Goal: Task Accomplishment & Management: Use online tool/utility

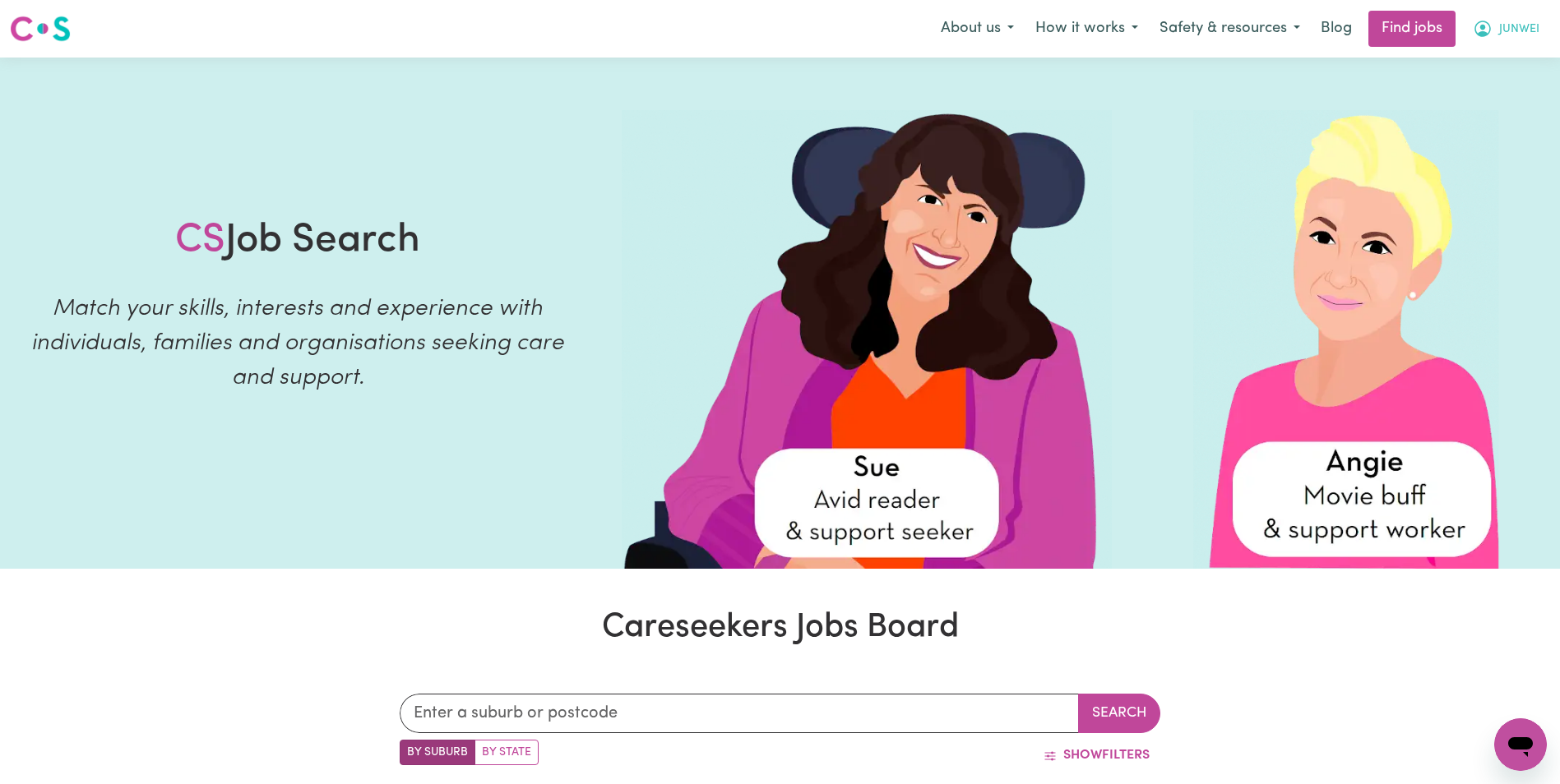
click at [1510, 32] on span "JUNWEI" at bounding box center [1519, 29] width 40 height 18
click at [1499, 94] on link "My Dashboard" at bounding box center [1484, 95] width 130 height 32
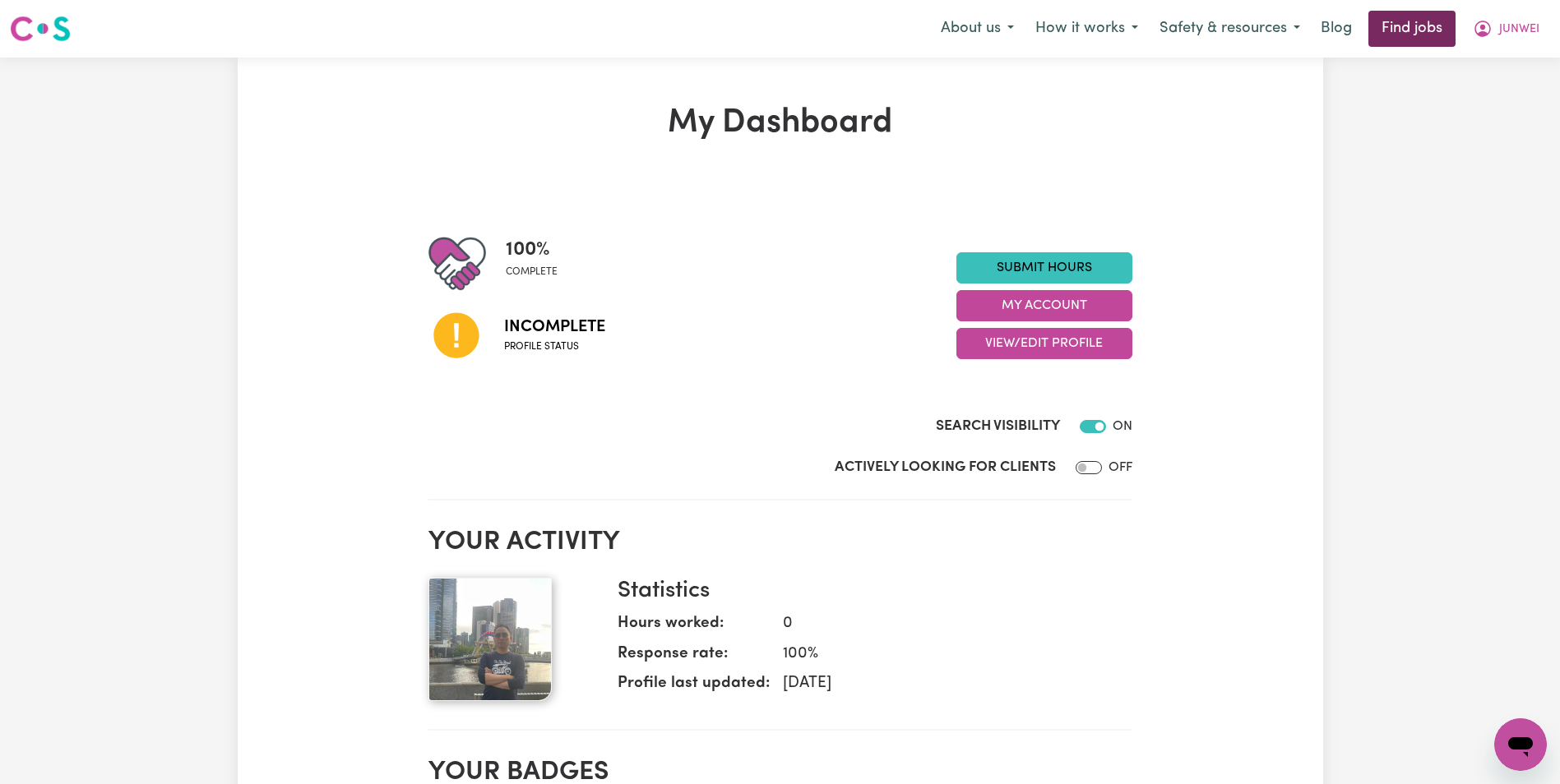
click at [1421, 32] on link "Find jobs" at bounding box center [1412, 29] width 87 height 36
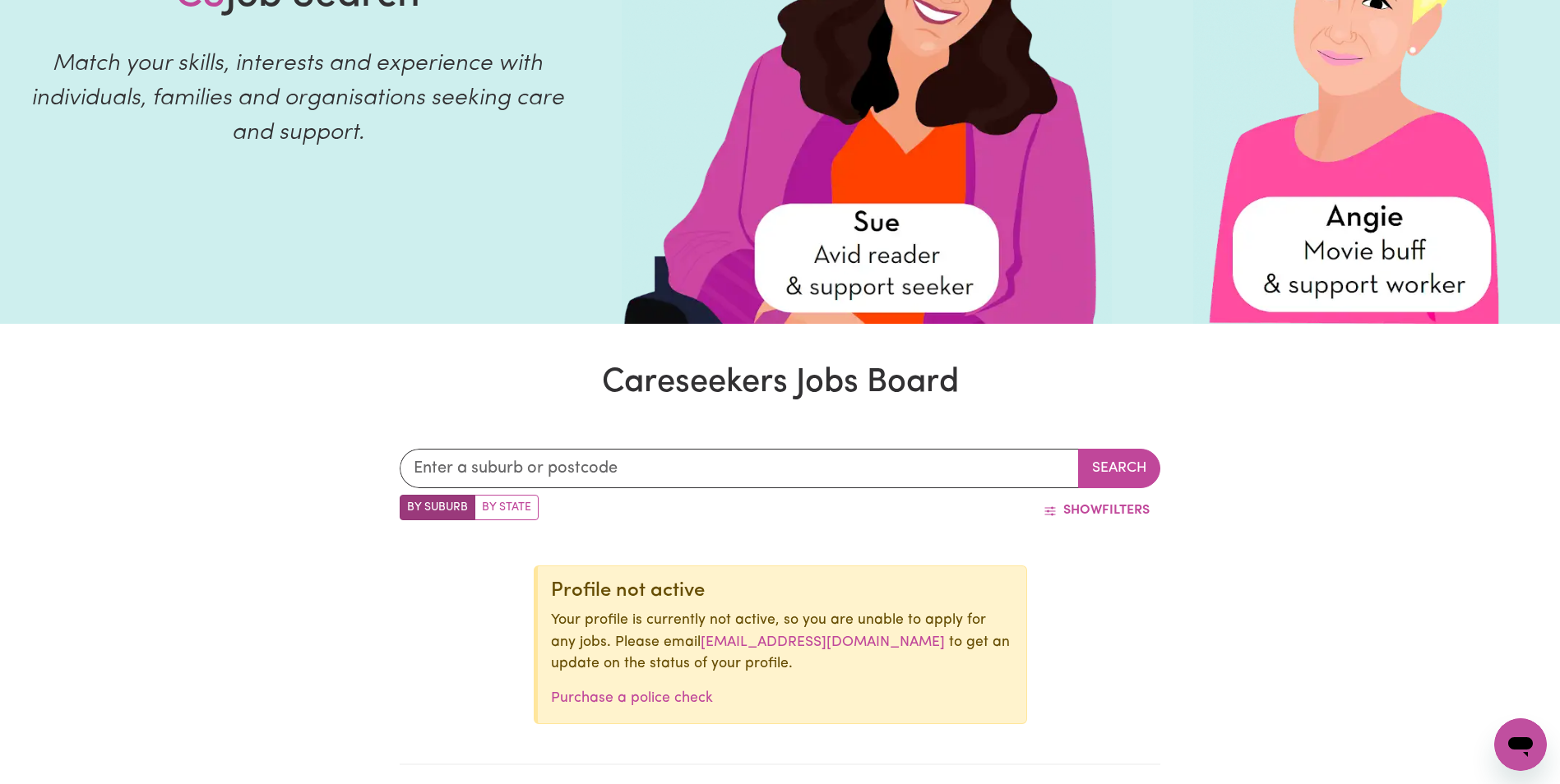
scroll to position [329, 0]
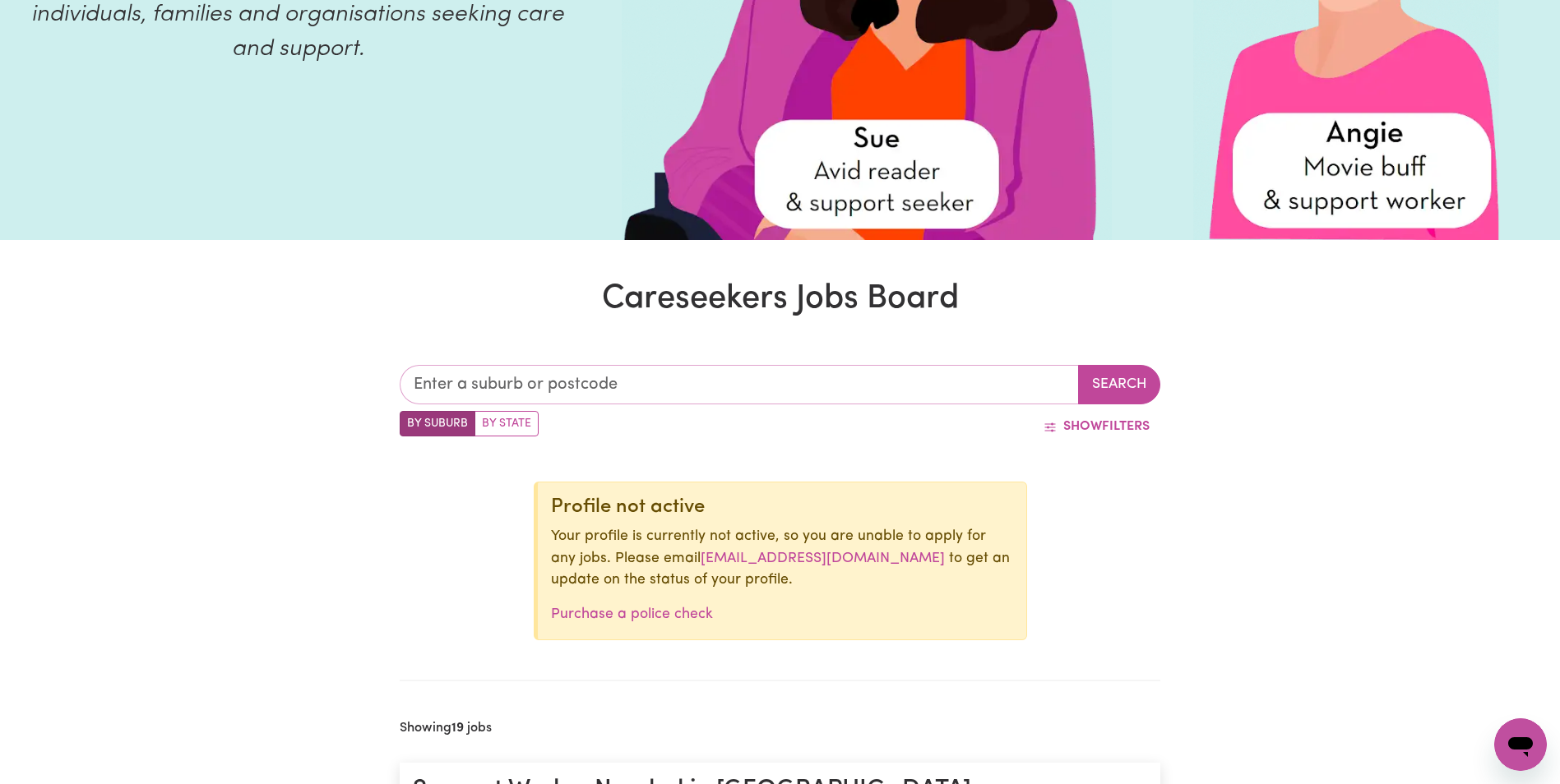
click at [490, 381] on input "text" at bounding box center [739, 384] width 679 height 39
type input "3171"
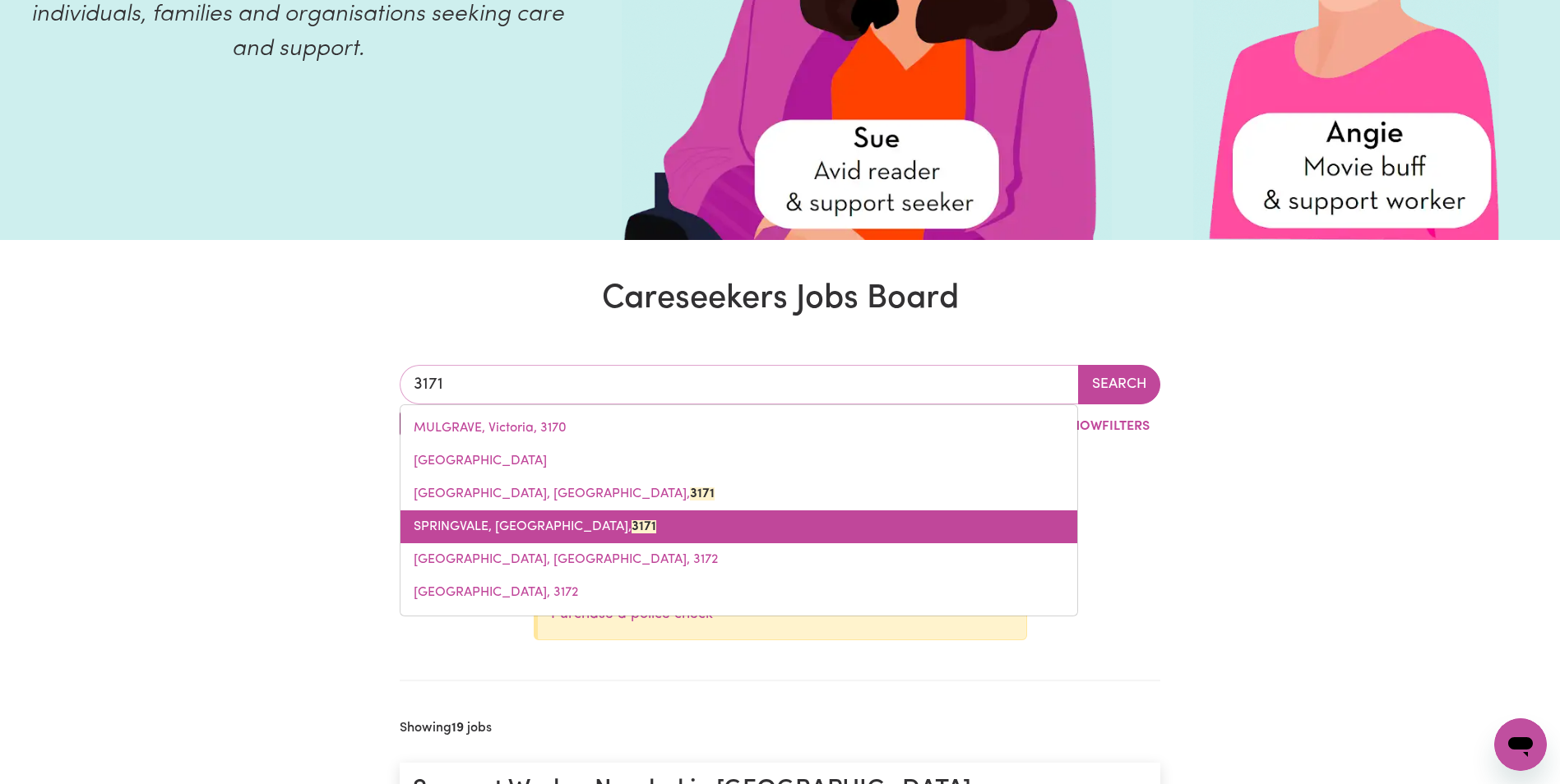
click at [526, 531] on span "SPRINGVALE, [GEOGRAPHIC_DATA], 3171" at bounding box center [535, 527] width 243 height 13
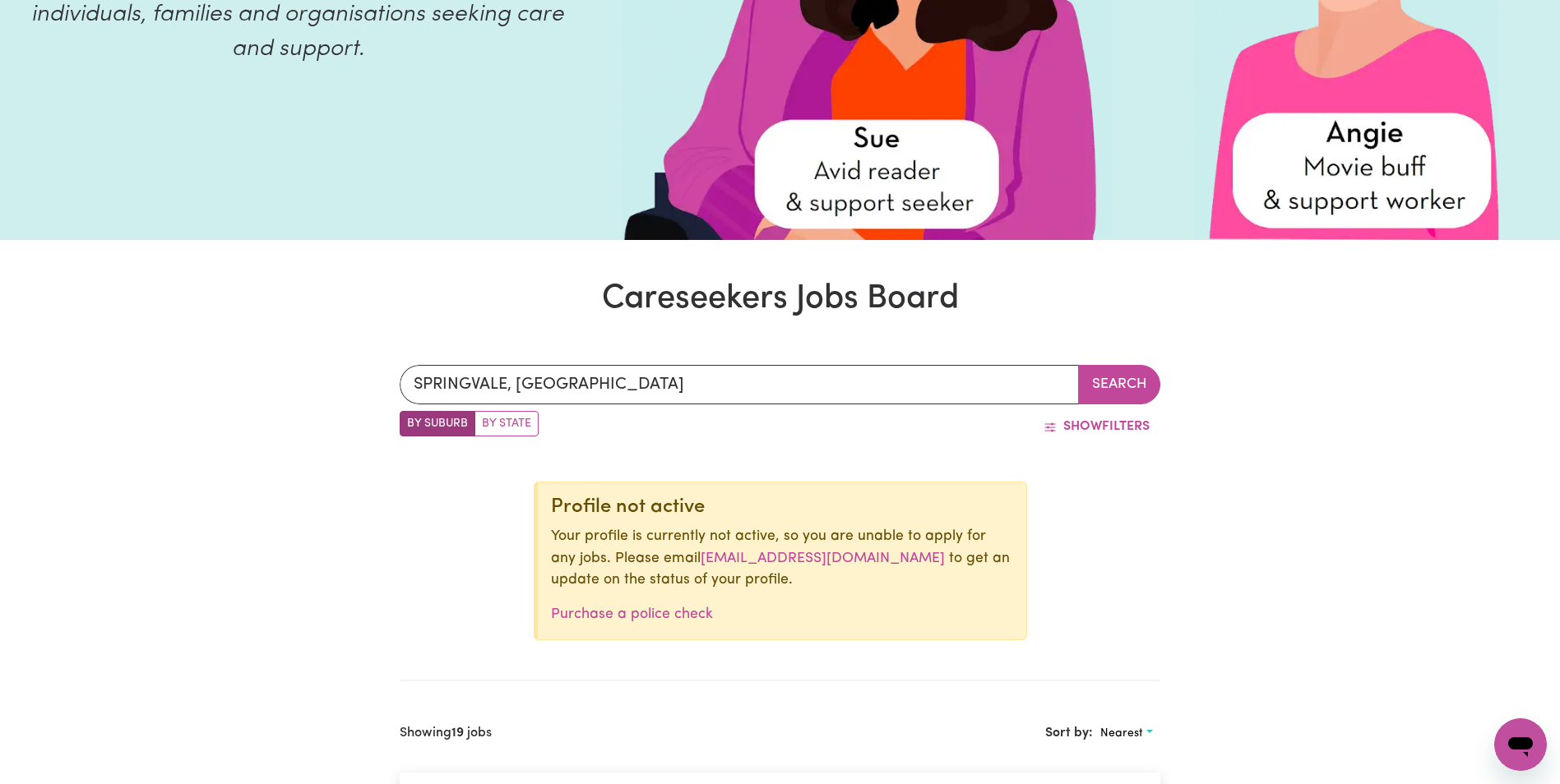
click at [1132, 381] on button "Search" at bounding box center [1119, 384] width 82 height 39
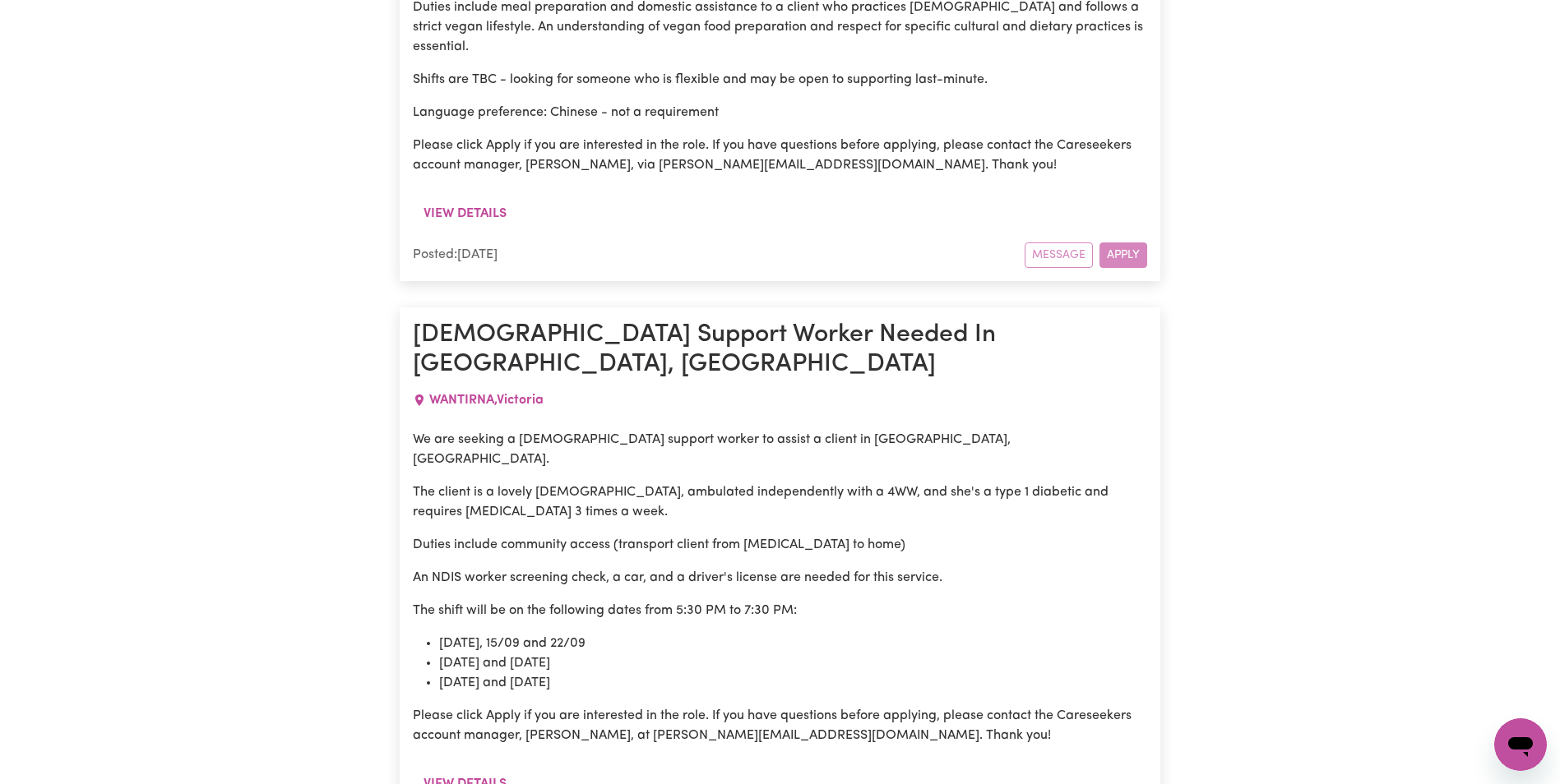
scroll to position [987, 0]
